Goal: Find specific page/section: Find specific page/section

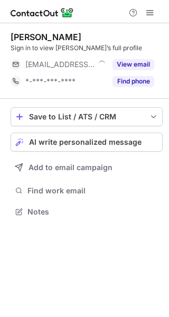
scroll to position [204, 169]
